Goal: Information Seeking & Learning: Learn about a topic

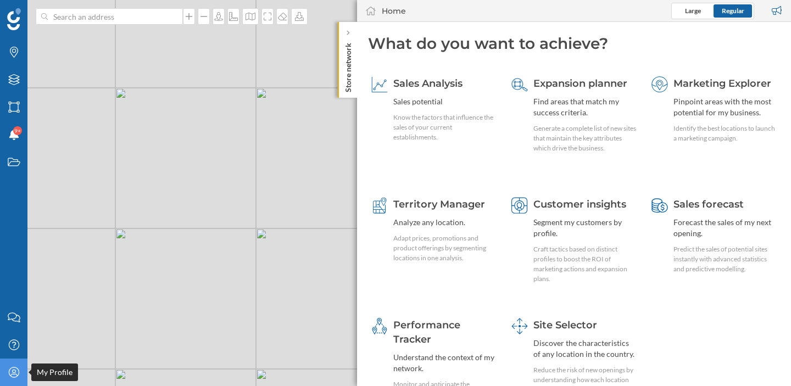
click at [14, 373] on icon "My Profile" at bounding box center [14, 372] width 14 height 11
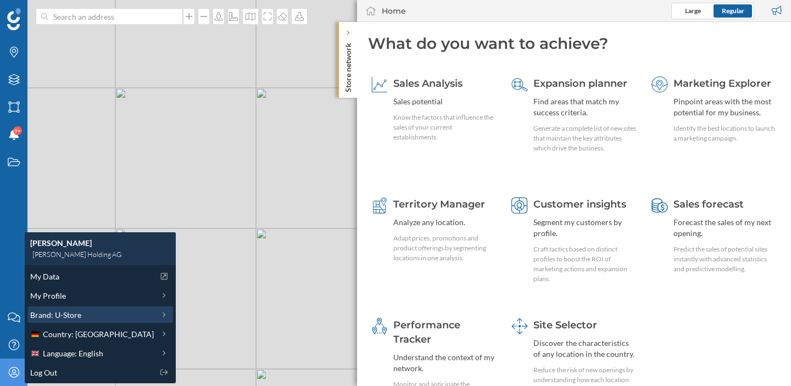
click at [77, 315] on span "Brand: U-Store" at bounding box center [55, 315] width 51 height 12
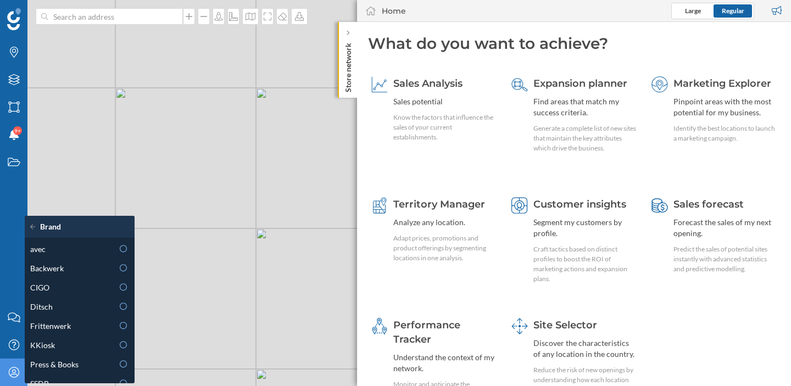
click at [32, 227] on icon at bounding box center [35, 227] width 10 height 8
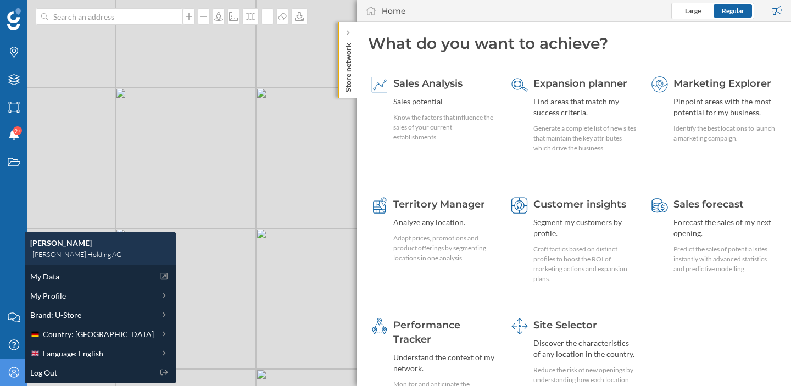
click at [15, 369] on icon "My Profile" at bounding box center [14, 372] width 14 height 11
click at [82, 317] on div "Brand: U-Store" at bounding box center [92, 315] width 124 height 12
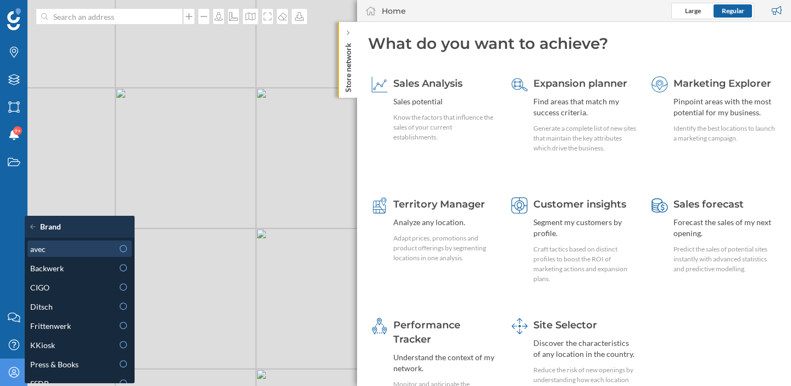
click at [92, 255] on div "avec" at bounding box center [79, 248] width 104 height 16
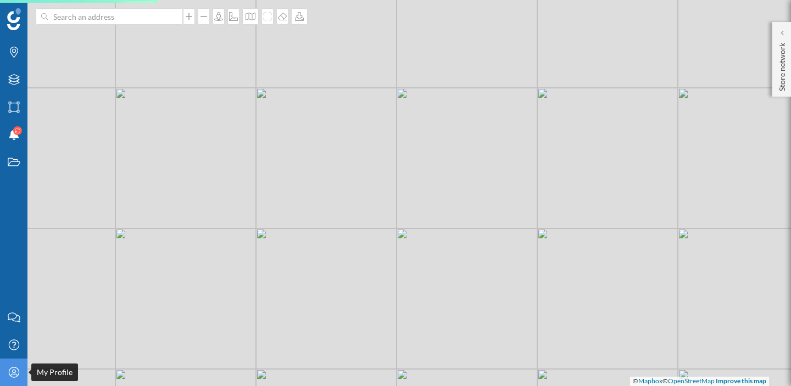
click at [19, 378] on div "My Profile" at bounding box center [13, 372] width 27 height 27
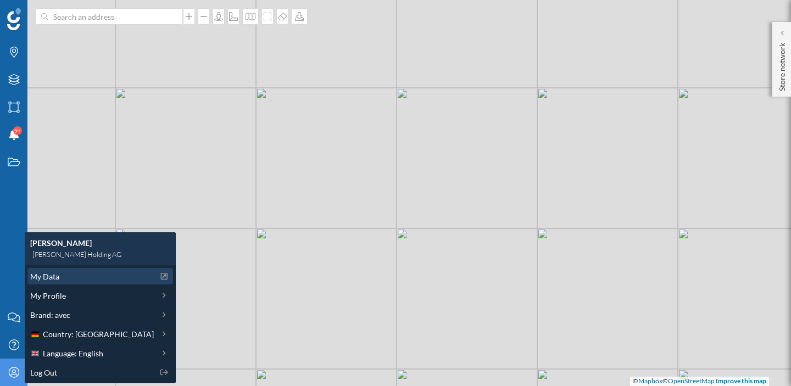
click at [49, 277] on span "My Data" at bounding box center [44, 277] width 29 height 12
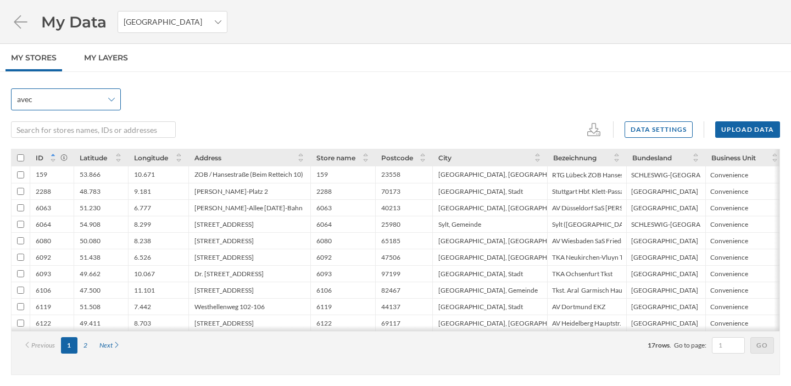
click at [99, 100] on span "avec" at bounding box center [60, 99] width 86 height 11
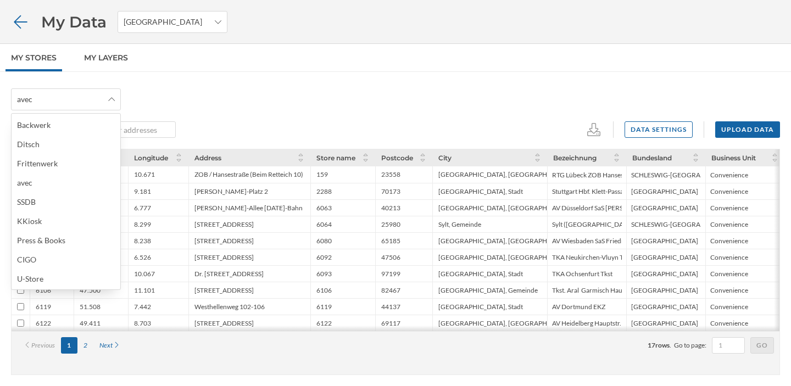
click at [24, 24] on icon at bounding box center [20, 21] width 19 height 15
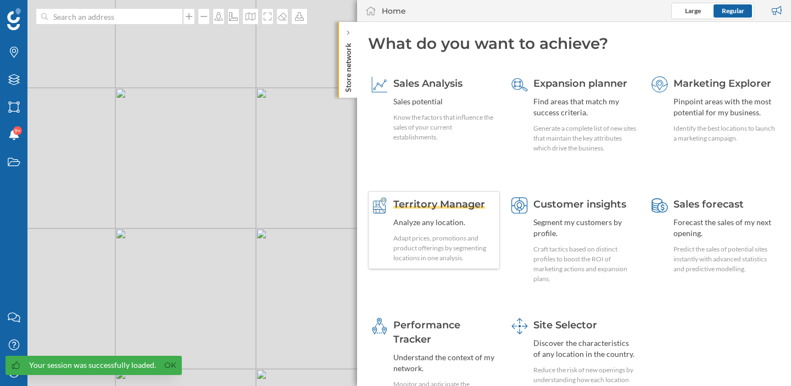
click at [440, 212] on div "Territory Manager Analyze any location. Adapt prices, promotions and product of…" at bounding box center [444, 230] width 103 height 66
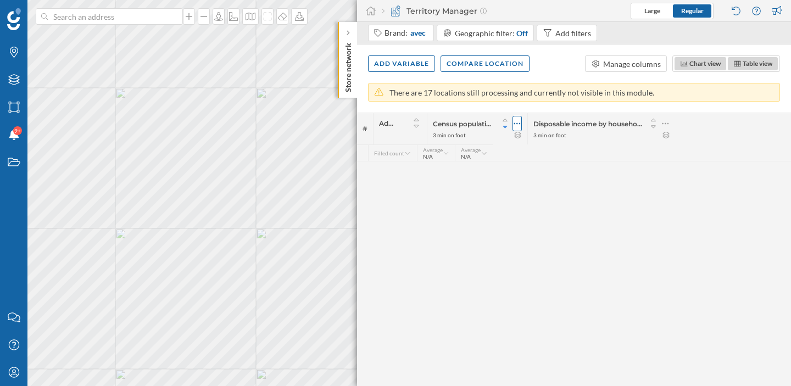
click at [520, 126] on icon at bounding box center [516, 123] width 7 height 11
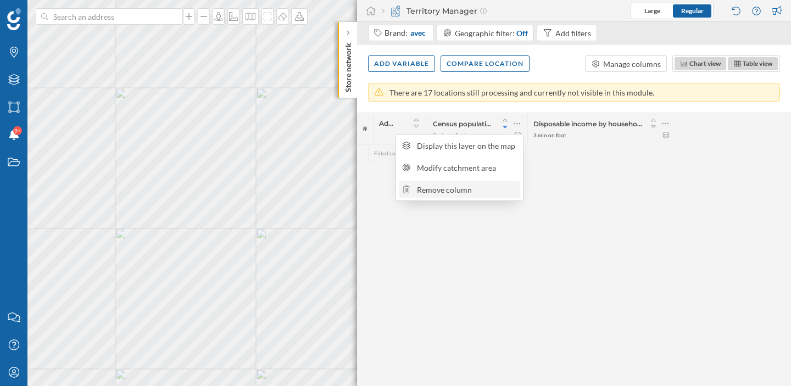
click at [489, 186] on div "Remove column" at bounding box center [467, 190] width 100 height 12
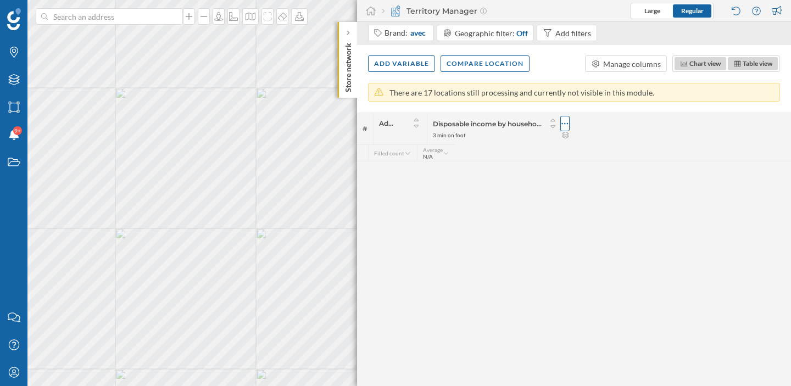
click at [568, 125] on icon at bounding box center [564, 123] width 7 height 11
click at [536, 192] on div "Remove column" at bounding box center [516, 190] width 100 height 12
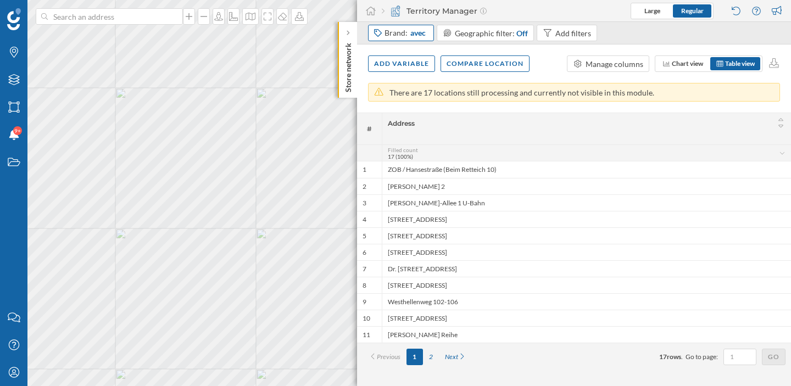
click at [404, 37] on div "Brand: avec" at bounding box center [405, 32] width 43 height 11
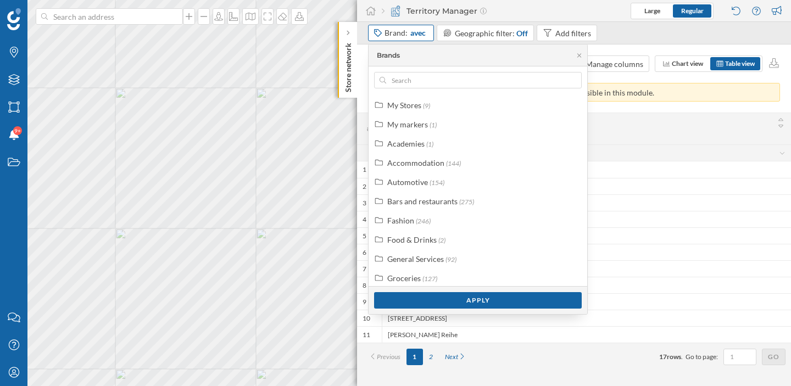
click at [407, 33] on div "Brand: avec" at bounding box center [405, 32] width 43 height 11
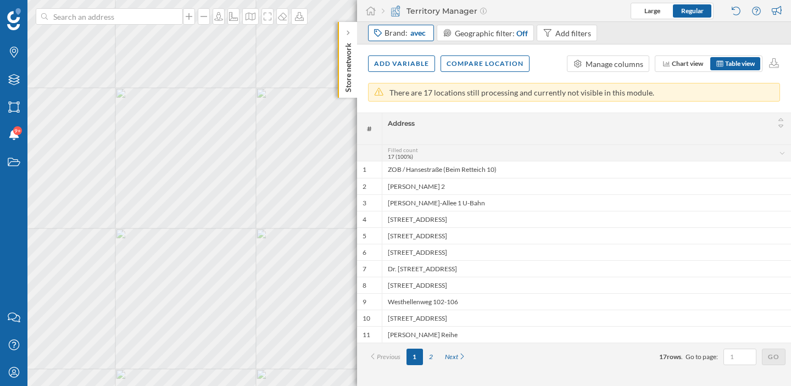
click at [407, 33] on div "Brand: avec" at bounding box center [405, 32] width 43 height 11
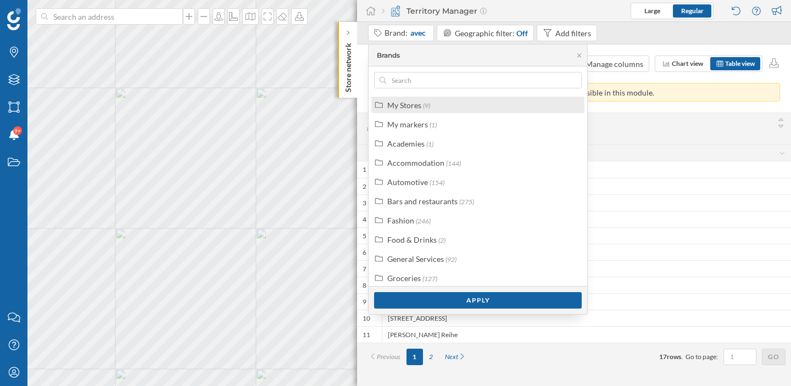
click at [434, 107] on div "My Stores (9)" at bounding box center [482, 105] width 191 height 12
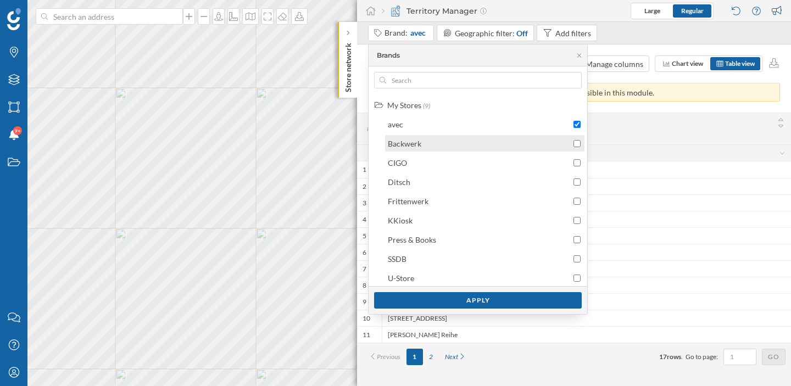
click at [575, 141] on input "checkbox" at bounding box center [576, 143] width 7 height 7
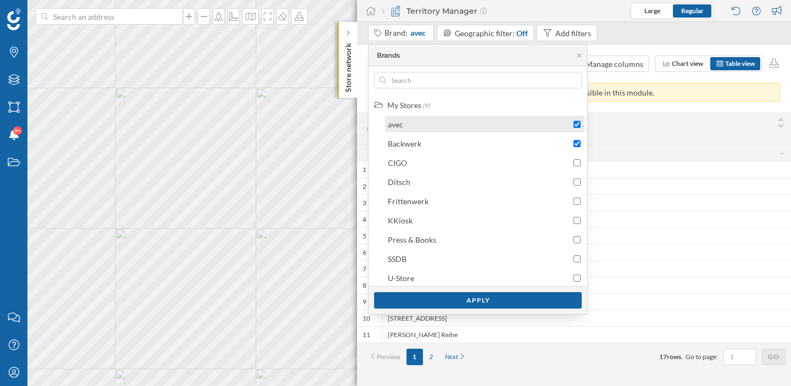
click at [575, 126] on input "checkbox" at bounding box center [576, 124] width 7 height 7
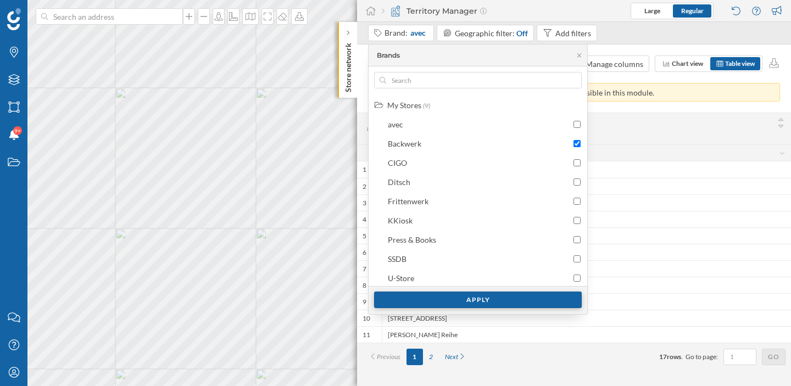
click at [499, 300] on div "Apply" at bounding box center [478, 300] width 208 height 16
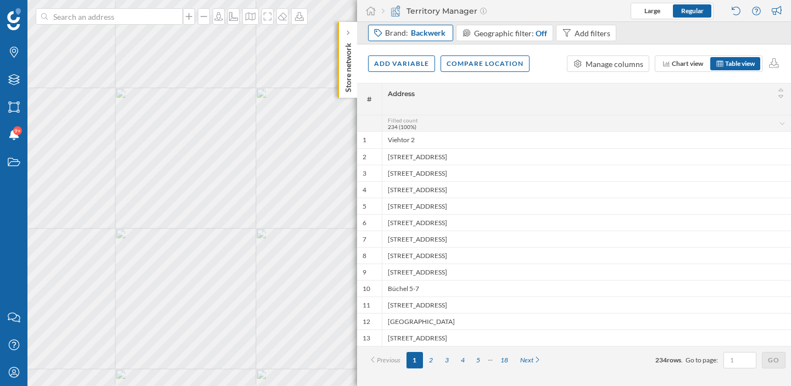
click at [421, 37] on span "Backwerk" at bounding box center [428, 32] width 35 height 11
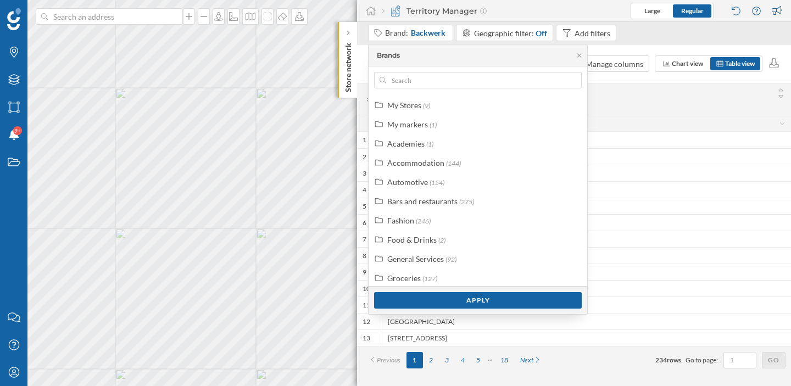
click at [362, 44] on div "Add variable Compare location Manage columns Chart view Table view" at bounding box center [574, 63] width 434 height 38
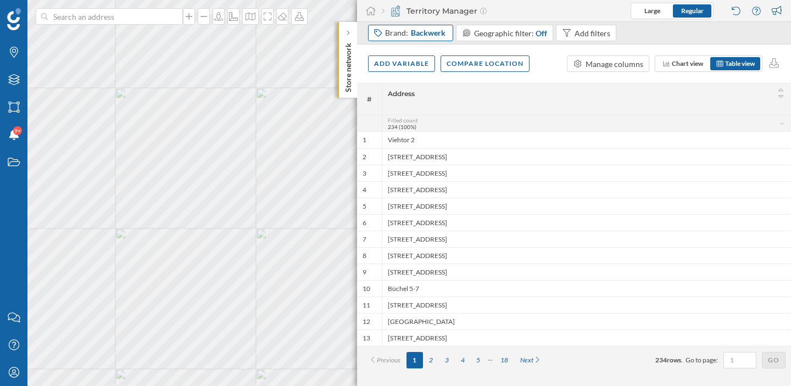
click at [394, 33] on div "Brand: Backwerk" at bounding box center [416, 32] width 62 height 11
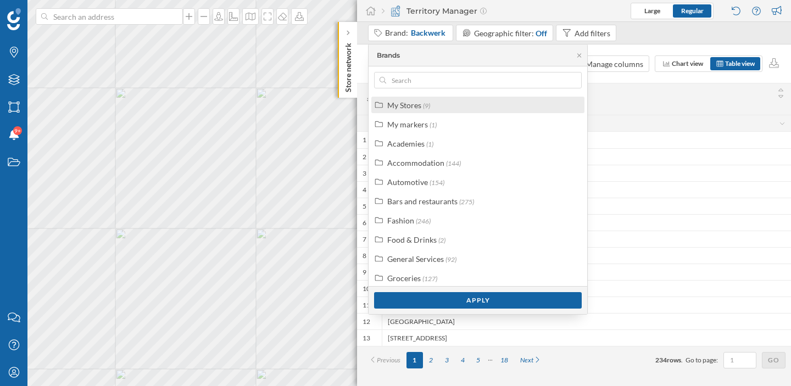
click at [408, 111] on div "My Stores (9)" at bounding box center [477, 105] width 213 height 16
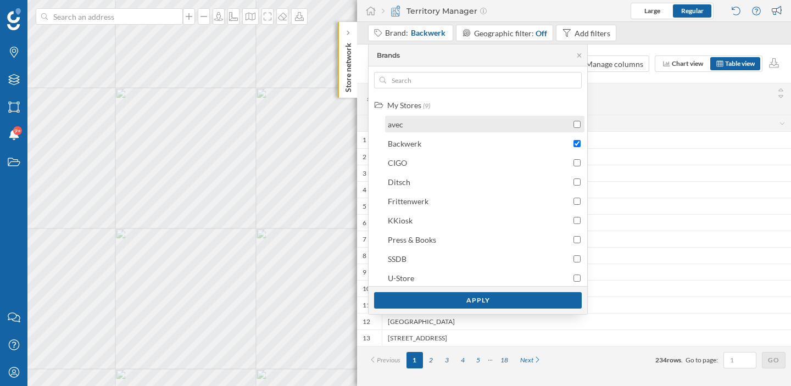
click at [408, 128] on div "avec" at bounding box center [479, 125] width 183 height 12
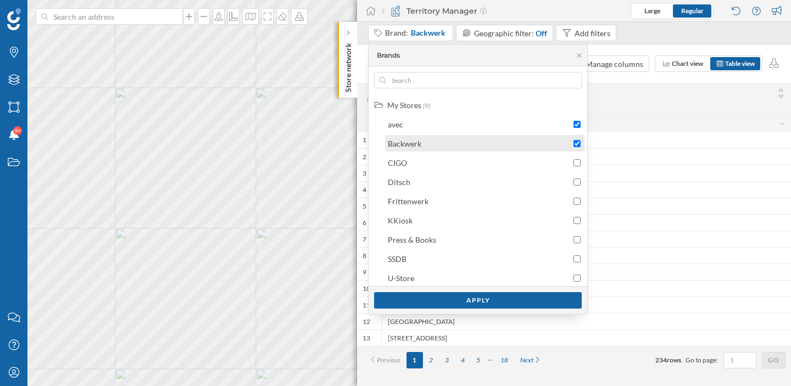
click at [487, 147] on div "Backwerk" at bounding box center [479, 144] width 183 height 12
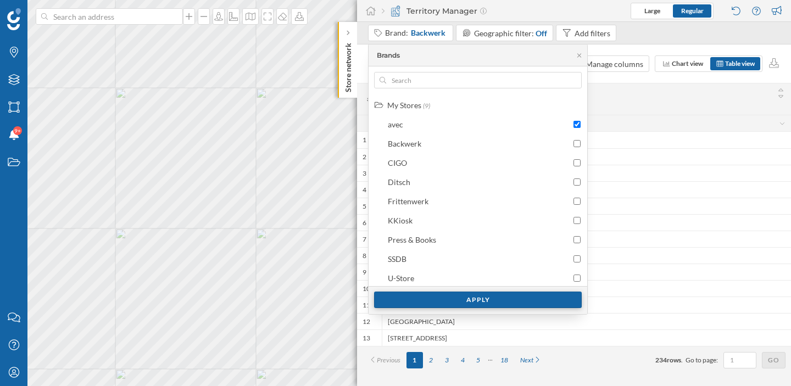
click at [471, 304] on div "Apply" at bounding box center [478, 300] width 208 height 16
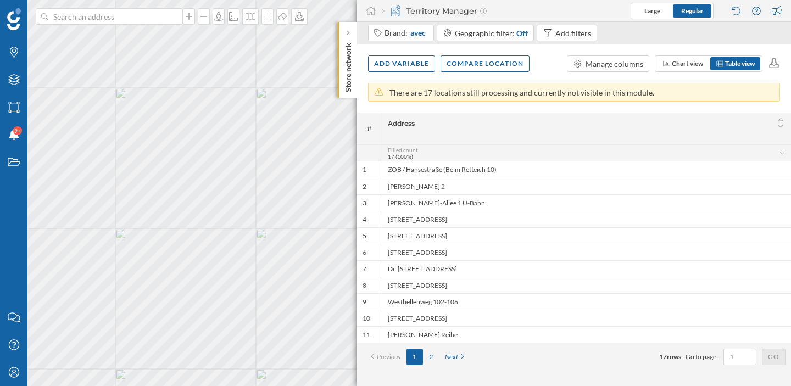
click at [363, 52] on div "Add variable Compare location Manage columns Chart view Table view" at bounding box center [574, 63] width 434 height 38
click at [402, 32] on div "Brand: avec" at bounding box center [405, 32] width 43 height 11
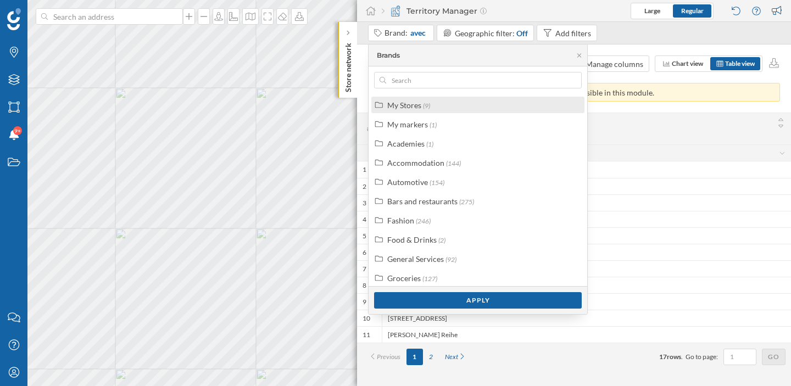
click at [460, 102] on div "My Stores (9)" at bounding box center [482, 105] width 191 height 12
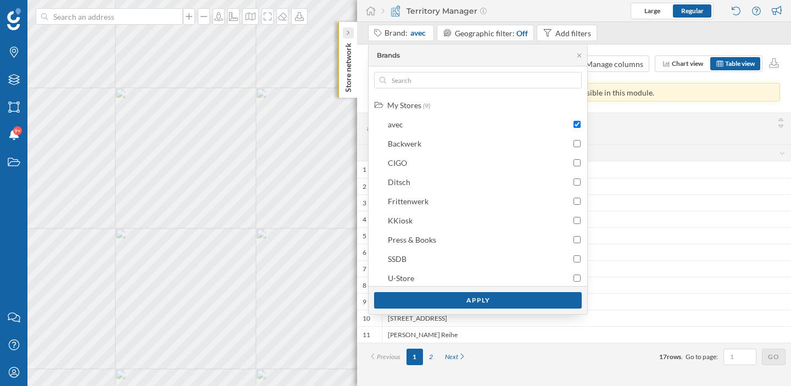
click at [346, 31] on icon at bounding box center [347, 32] width 3 height 5
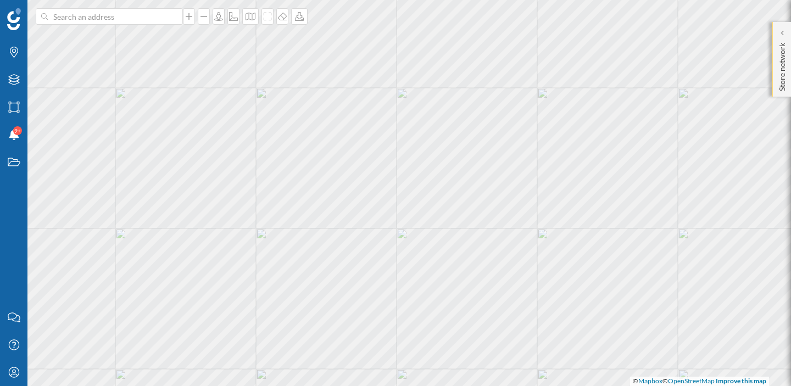
click at [787, 52] on div "Store network" at bounding box center [780, 59] width 19 height 75
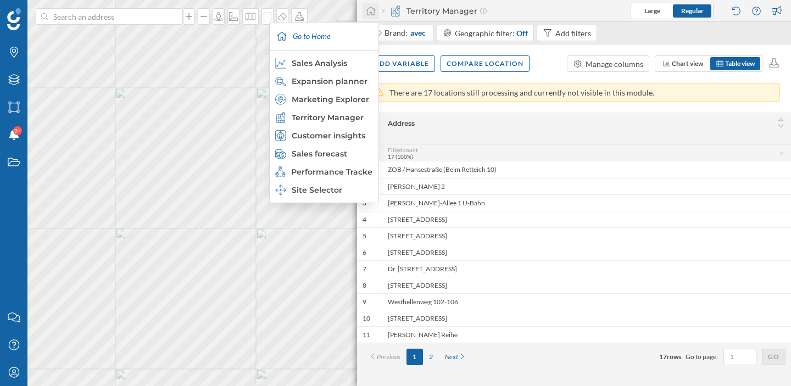
click at [368, 15] on icon at bounding box center [370, 11] width 11 height 10
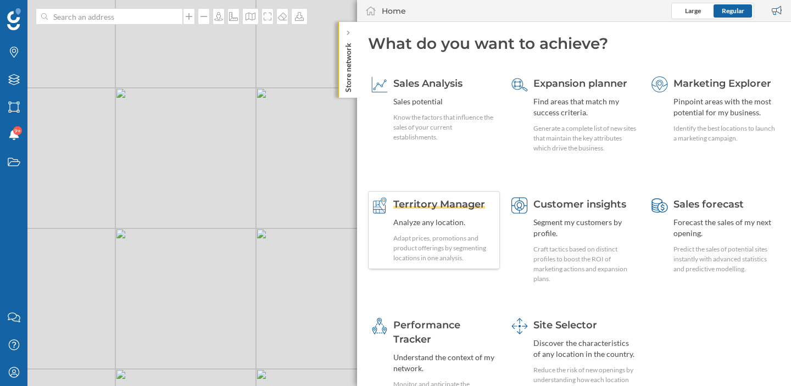
click at [458, 212] on div "Territory Manager Analyze any location. Adapt prices, promotions and product of…" at bounding box center [444, 230] width 103 height 66
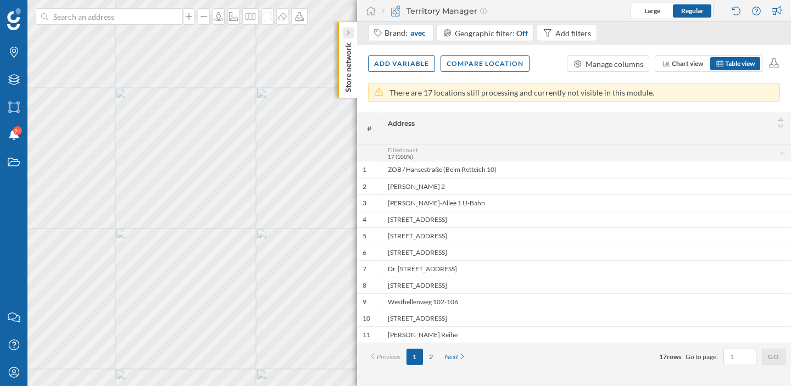
click at [345, 36] on div at bounding box center [348, 32] width 11 height 11
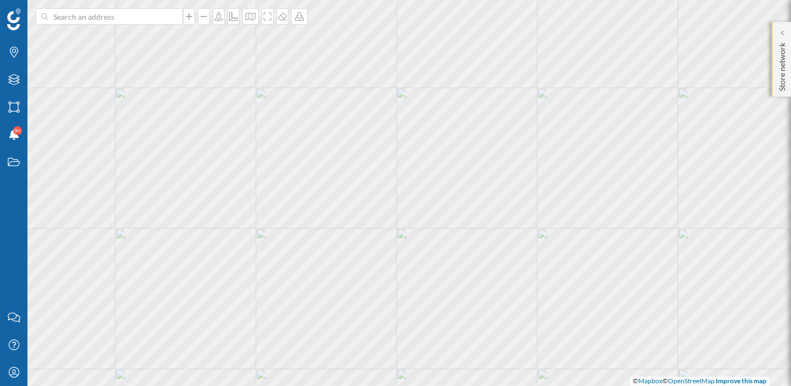
click at [781, 47] on p "Store network" at bounding box center [781, 64] width 11 height 53
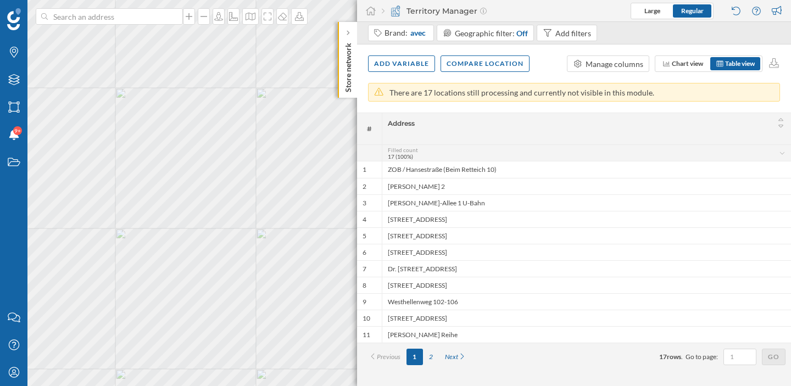
click at [348, 24] on div "Store network" at bounding box center [347, 60] width 19 height 76
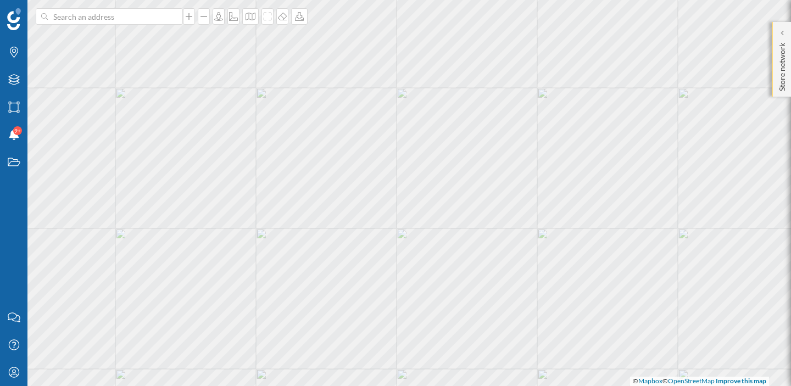
click at [780, 72] on p "Store network" at bounding box center [781, 64] width 11 height 53
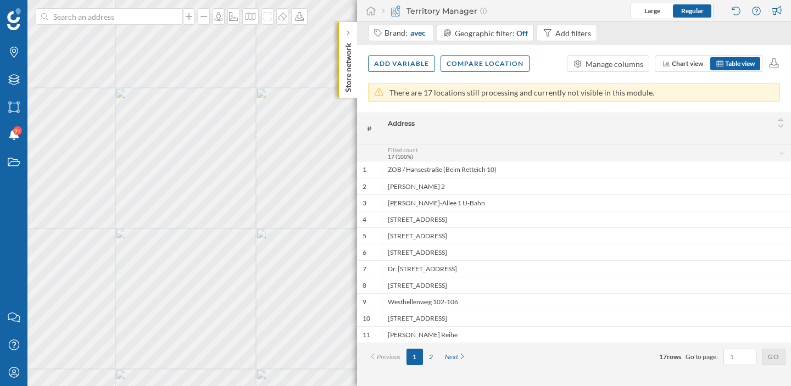
click at [780, 72] on div "Add variable Compare location Manage columns Chart view Table view" at bounding box center [574, 63] width 434 height 38
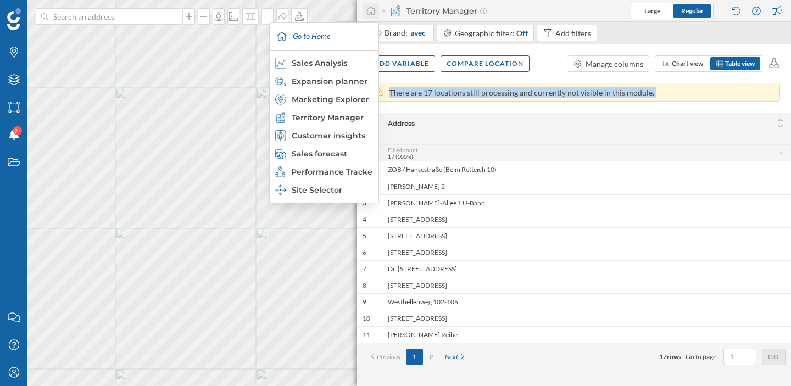
click at [376, 7] on div at bounding box center [370, 11] width 16 height 16
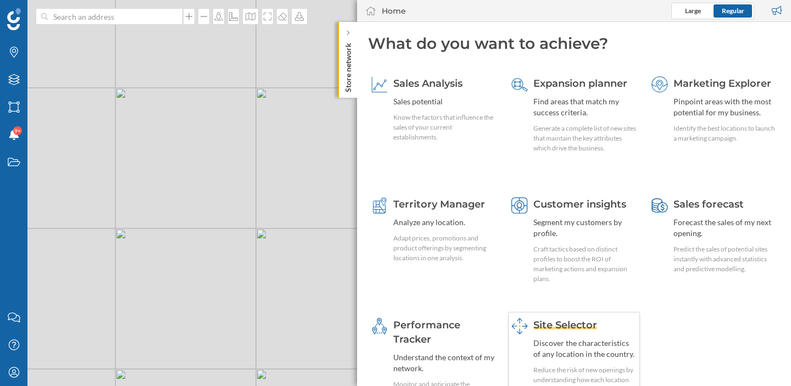
click at [559, 327] on span "Site Selector" at bounding box center [565, 325] width 64 height 12
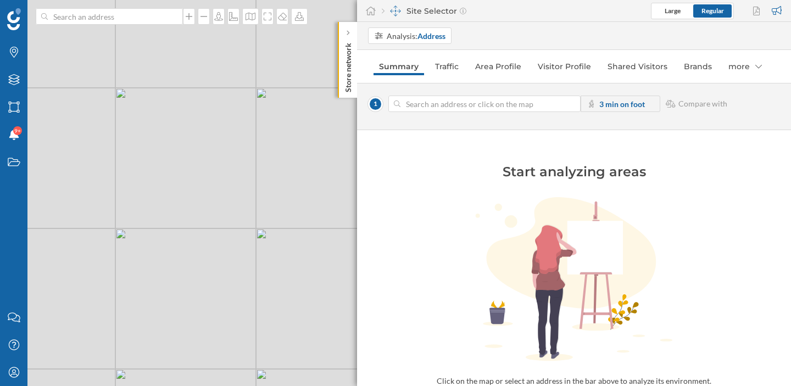
click at [413, 103] on input at bounding box center [484, 104] width 168 height 16
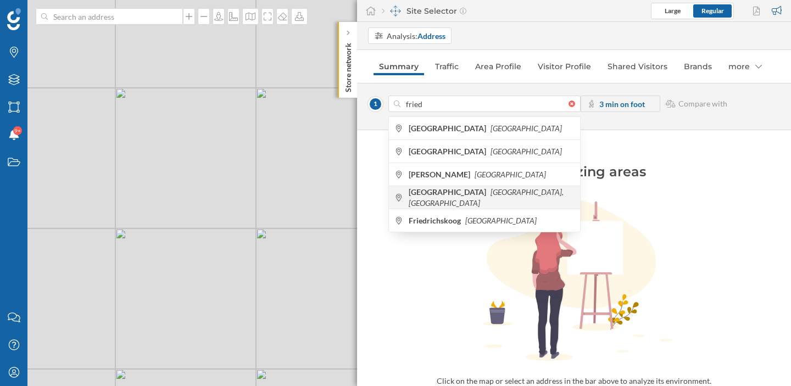
click at [416, 197] on b "Friedrichstraße" at bounding box center [448, 191] width 80 height 9
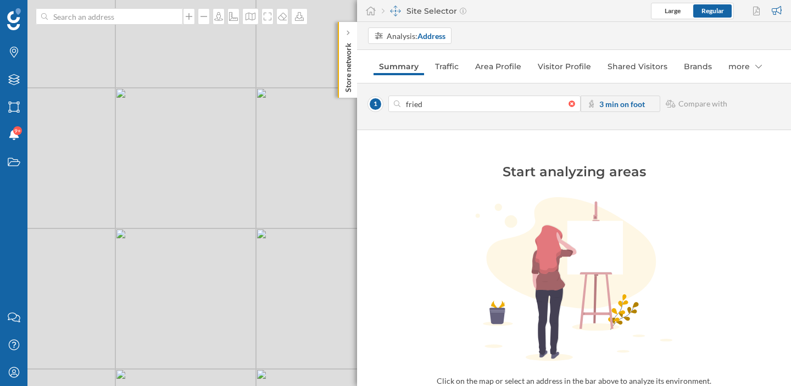
type input "Friedrichstraße, 10 Berlin, Germany"
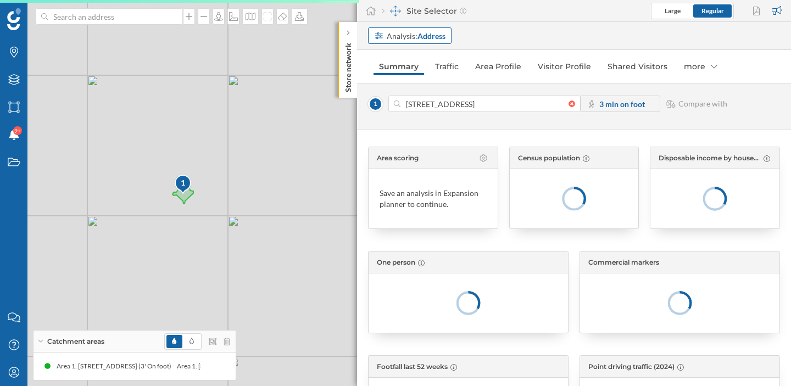
click at [428, 35] on strong "Address" at bounding box center [431, 35] width 28 height 9
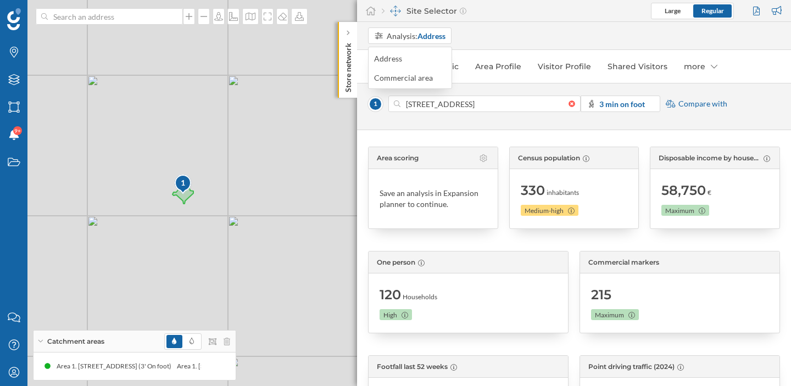
click at [481, 20] on div "Site Selector Large Regular" at bounding box center [574, 11] width 434 height 22
click at [435, 64] on link "Traffic" at bounding box center [446, 67] width 35 height 18
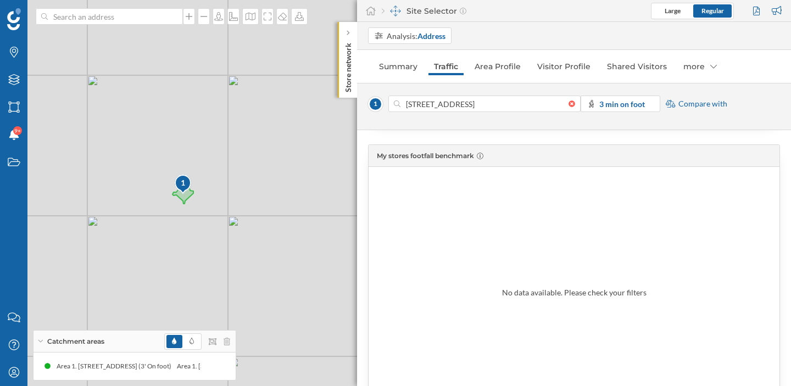
scroll to position [717, 0]
click at [507, 66] on link "Area Profile" at bounding box center [497, 67] width 57 height 18
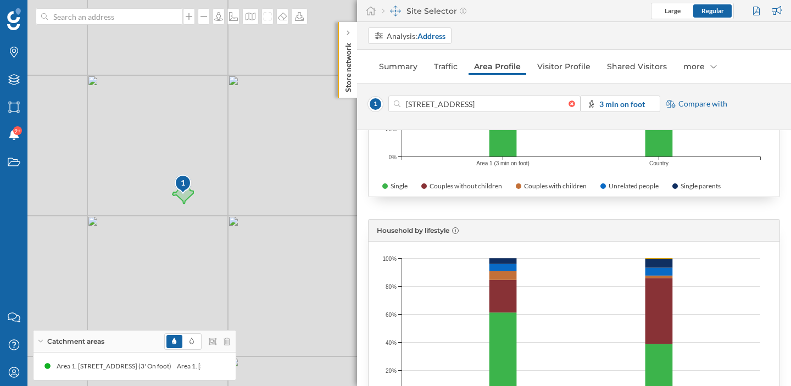
scroll to position [2192, 0]
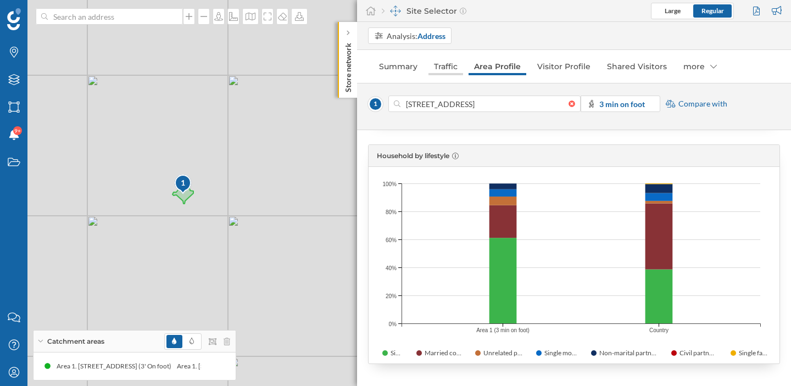
click at [438, 66] on link "Traffic" at bounding box center [445, 67] width 35 height 18
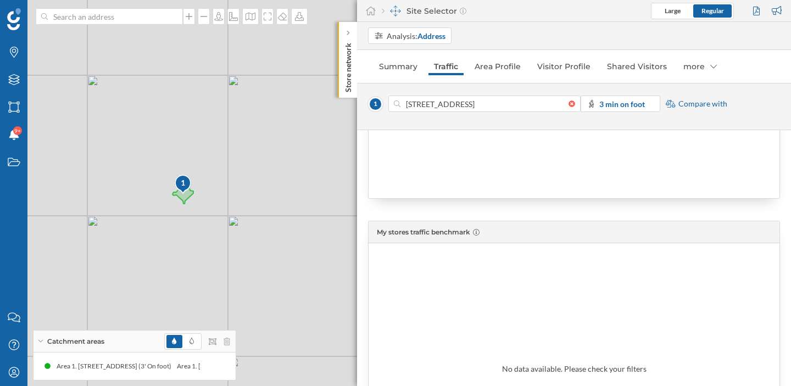
scroll to position [962, 0]
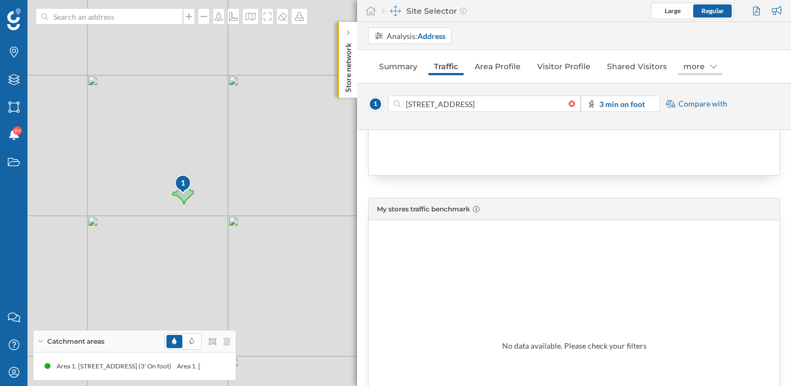
click at [713, 64] on div "more" at bounding box center [699, 67] width 44 height 18
click at [697, 92] on div "Brands" at bounding box center [686, 89] width 24 height 9
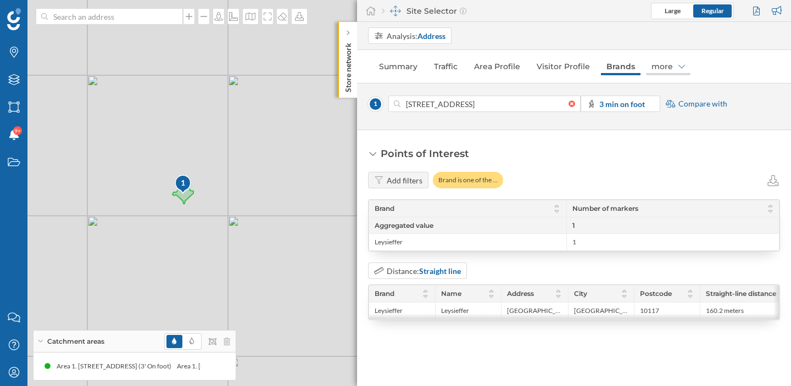
click at [658, 72] on div "more" at bounding box center [668, 67] width 44 height 18
click at [436, 67] on link "Traffic" at bounding box center [445, 67] width 35 height 18
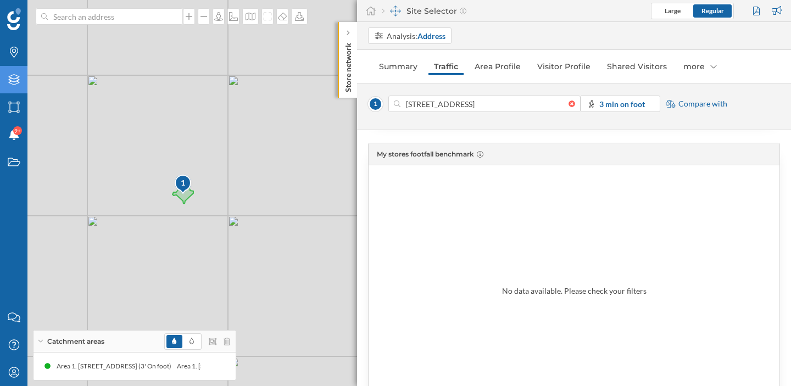
scroll to position [713, 0]
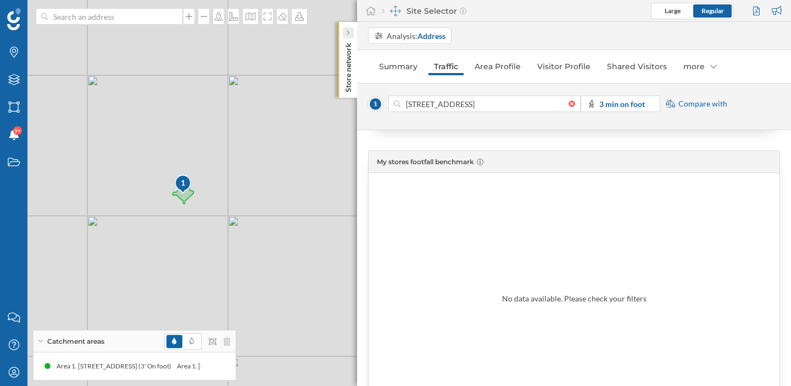
click at [352, 35] on div at bounding box center [348, 32] width 11 height 11
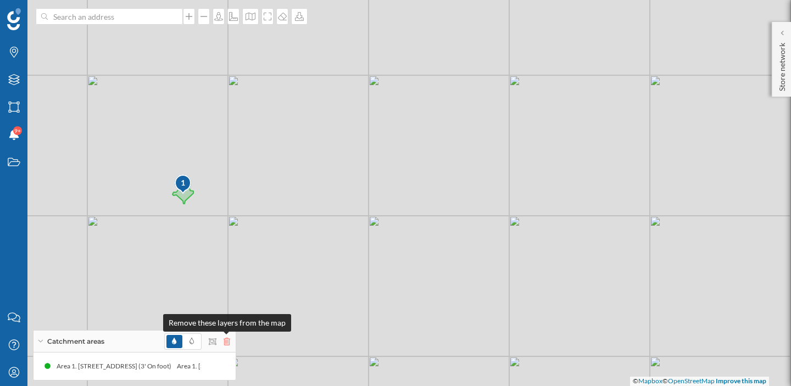
click at [227, 345] on icon at bounding box center [226, 342] width 7 height 8
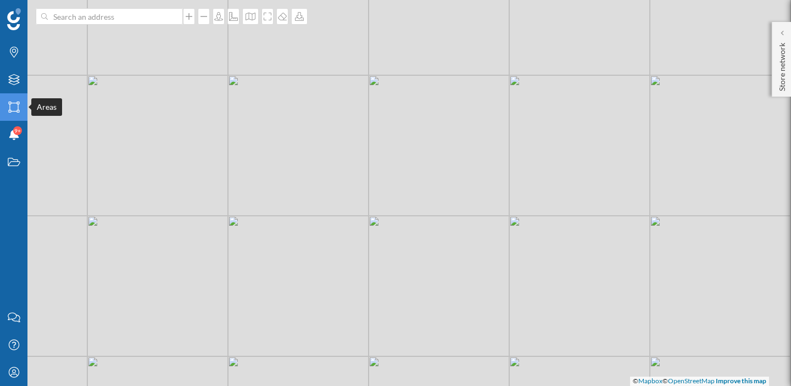
click at [24, 113] on div "Areas" at bounding box center [13, 106] width 27 height 27
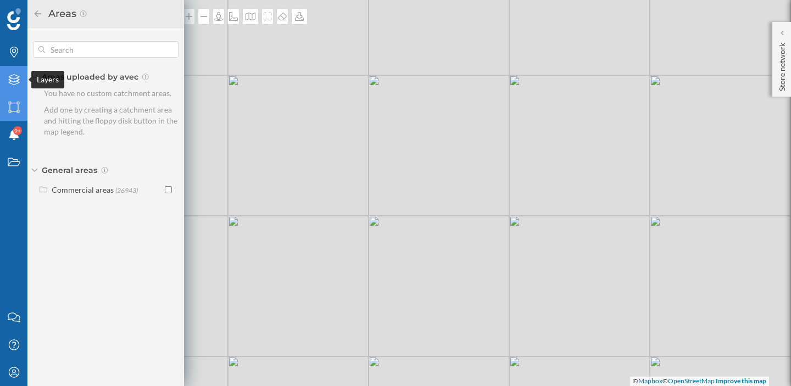
click at [18, 76] on icon at bounding box center [13, 79] width 11 height 11
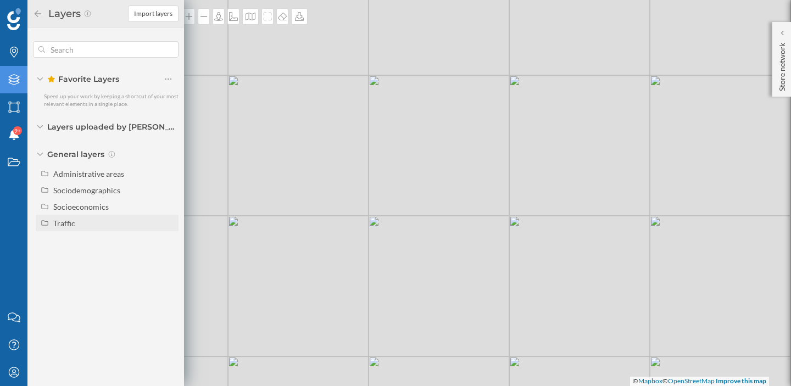
click at [58, 221] on div "Traffic" at bounding box center [64, 223] width 22 height 9
click at [88, 259] on div "Footfall" at bounding box center [95, 256] width 76 height 12
click at [167, 259] on input "Footfall" at bounding box center [170, 256] width 7 height 7
radio input "true"
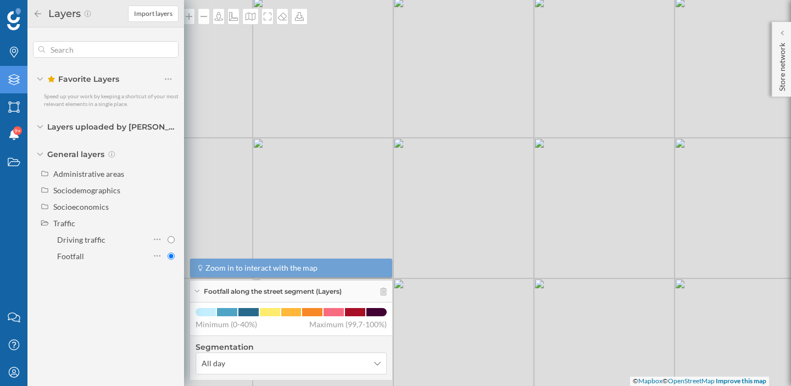
drag, startPoint x: 315, startPoint y: 178, endPoint x: 407, endPoint y: 237, distance: 109.8
click at [407, 237] on div "© Mapbox © OpenStreetMap Improve this map" at bounding box center [395, 193] width 791 height 386
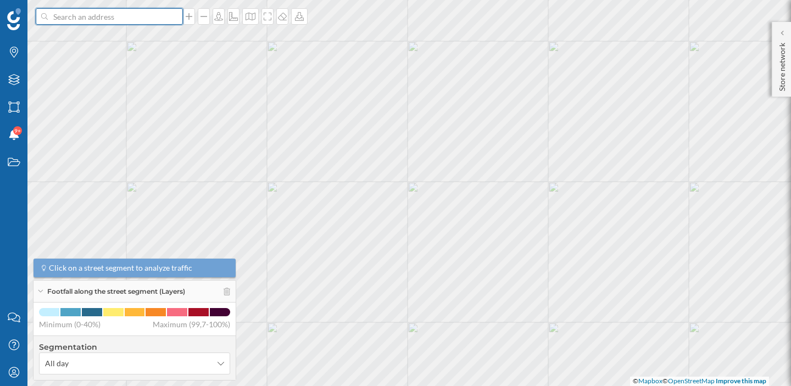
click at [108, 19] on input at bounding box center [109, 16] width 123 height 16
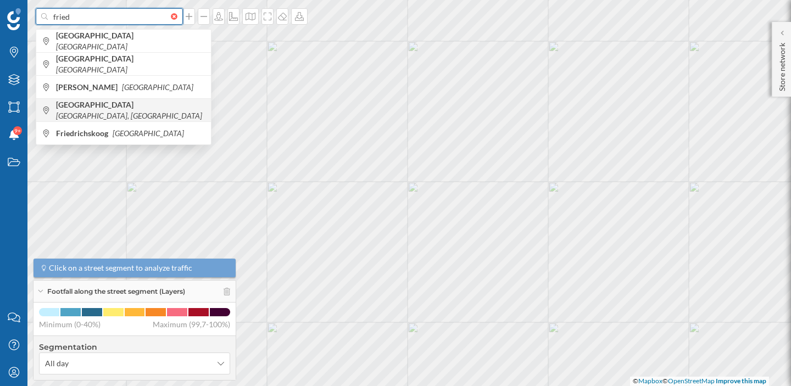
type input "fried"
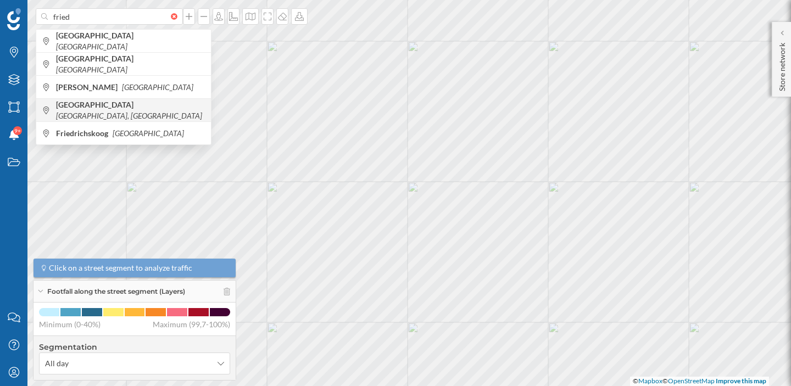
click at [85, 100] on div "Friedrichstraße Berlin, Germany" at bounding box center [123, 109] width 175 height 23
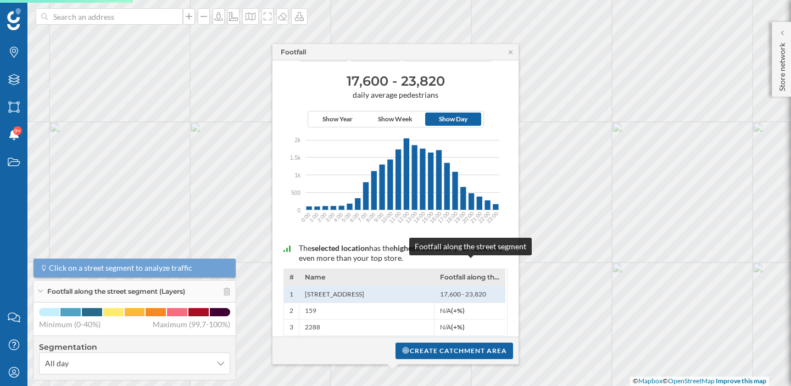
scroll to position [59, 0]
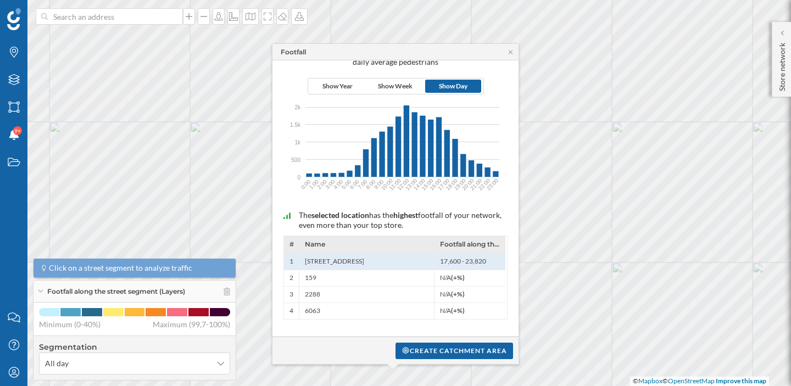
click at [315, 247] on span "Name" at bounding box center [315, 244] width 20 height 8
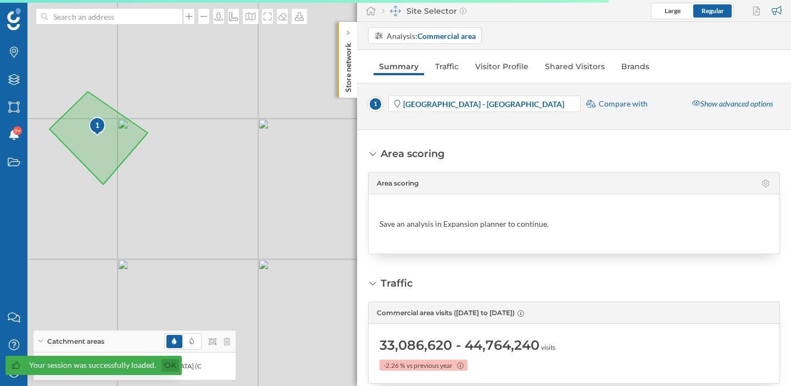
click at [172, 365] on link "Ok" at bounding box center [170, 365] width 18 height 13
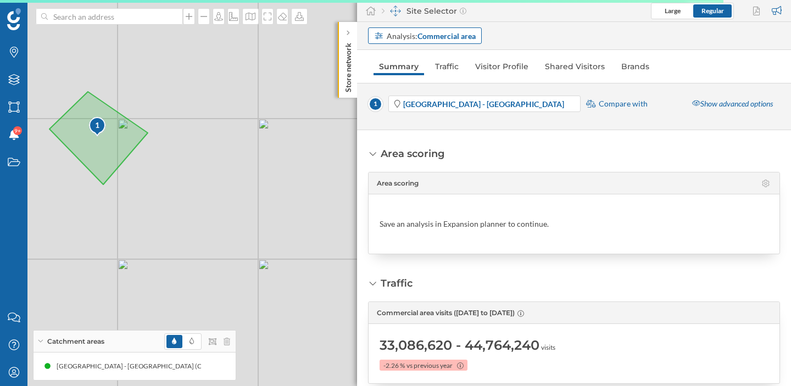
click at [436, 35] on strong "Commercial area" at bounding box center [446, 35] width 58 height 9
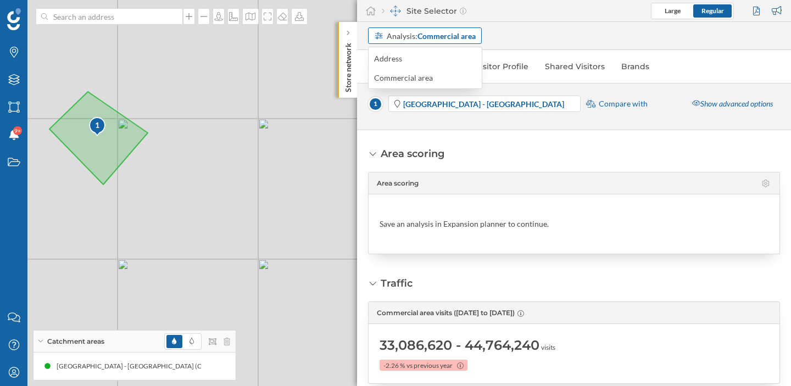
click at [427, 35] on strong "Commercial area" at bounding box center [446, 35] width 58 height 9
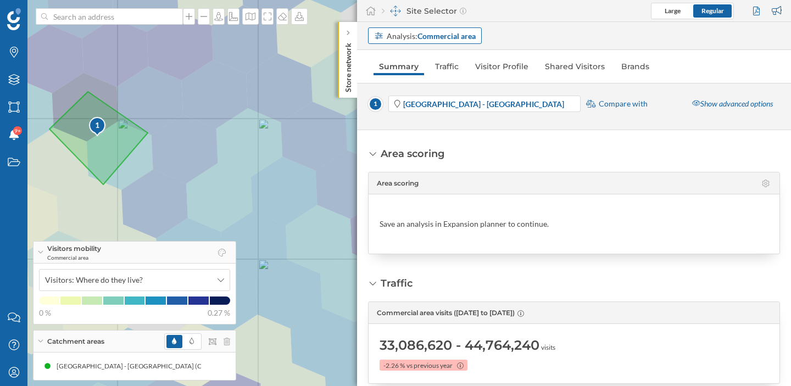
click at [427, 35] on strong "Commercial area" at bounding box center [446, 35] width 58 height 9
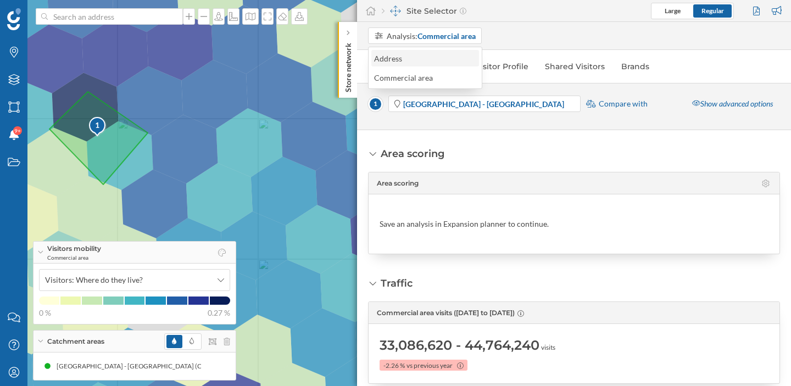
click at [409, 59] on div "Address" at bounding box center [424, 59] width 101 height 12
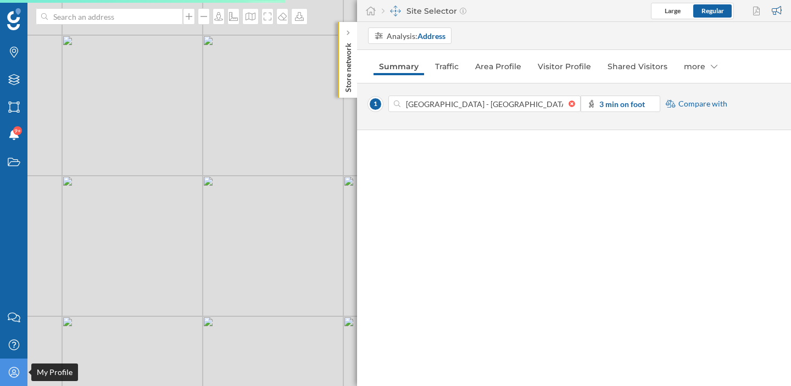
click at [16, 374] on icon at bounding box center [13, 372] width 10 height 10
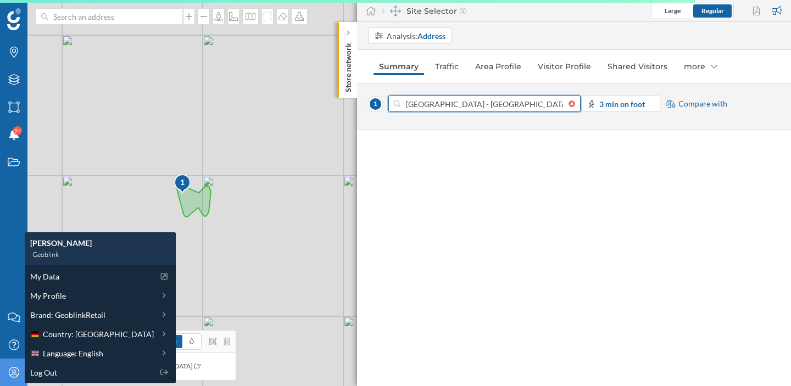
click at [457, 106] on input "[GEOGRAPHIC_DATA] - [GEOGRAPHIC_DATA]" at bounding box center [484, 104] width 168 height 16
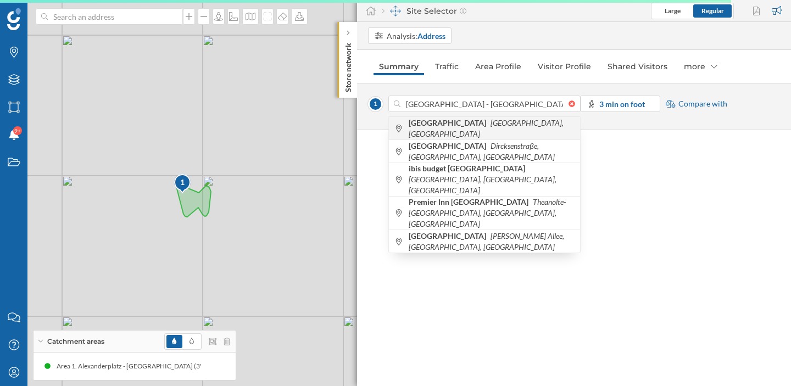
click at [459, 127] on b "[GEOGRAPHIC_DATA]" at bounding box center [448, 122] width 80 height 9
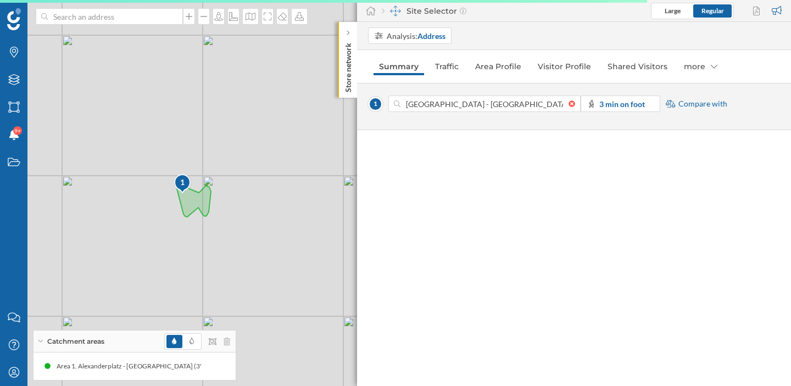
type input "[GEOGRAPHIC_DATA], [GEOGRAPHIC_DATA]"
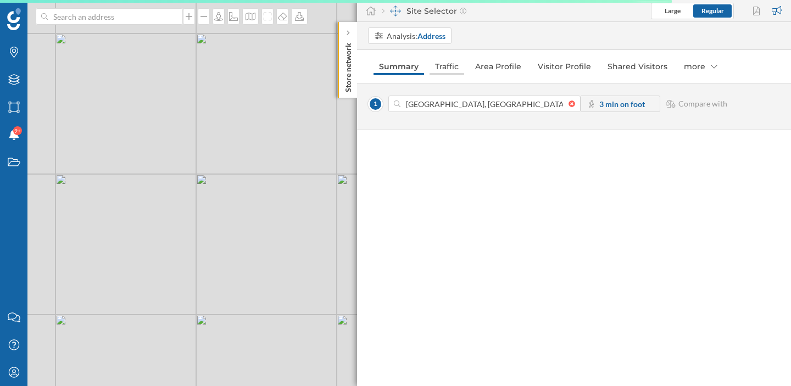
click at [448, 62] on link "Traffic" at bounding box center [446, 67] width 35 height 18
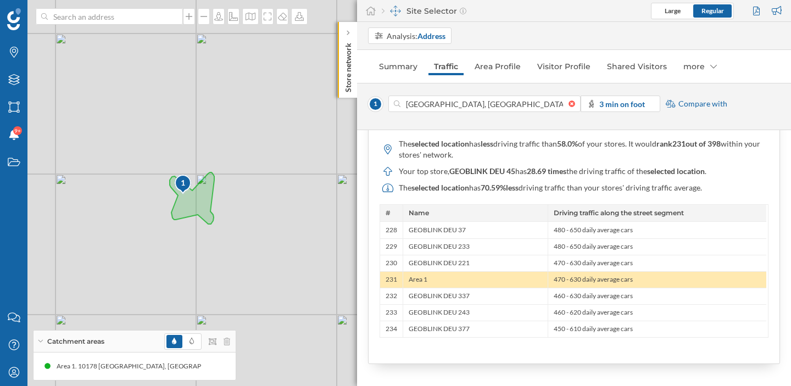
scroll to position [1071, 0]
